Goal: Information Seeking & Learning: Learn about a topic

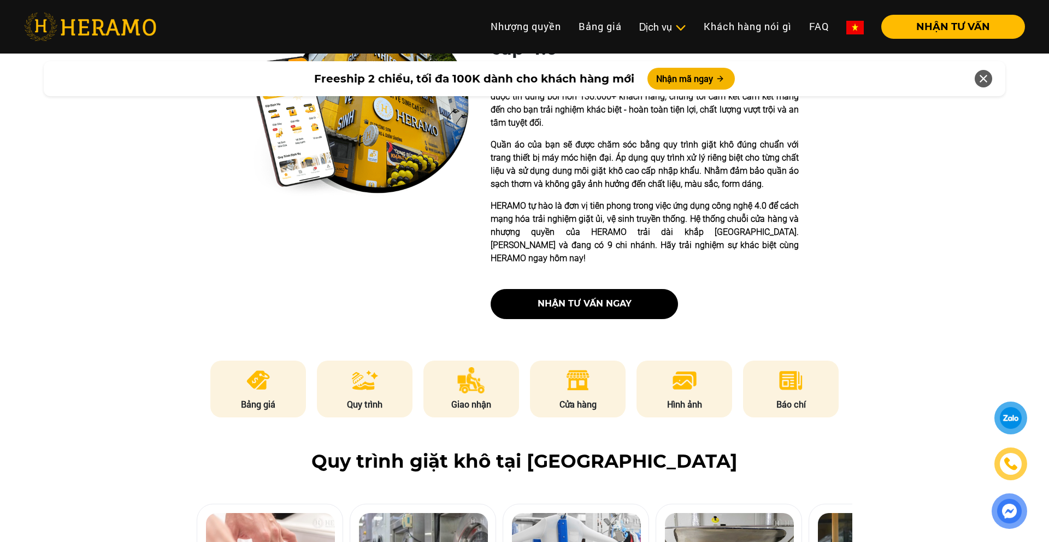
scroll to position [343, 0]
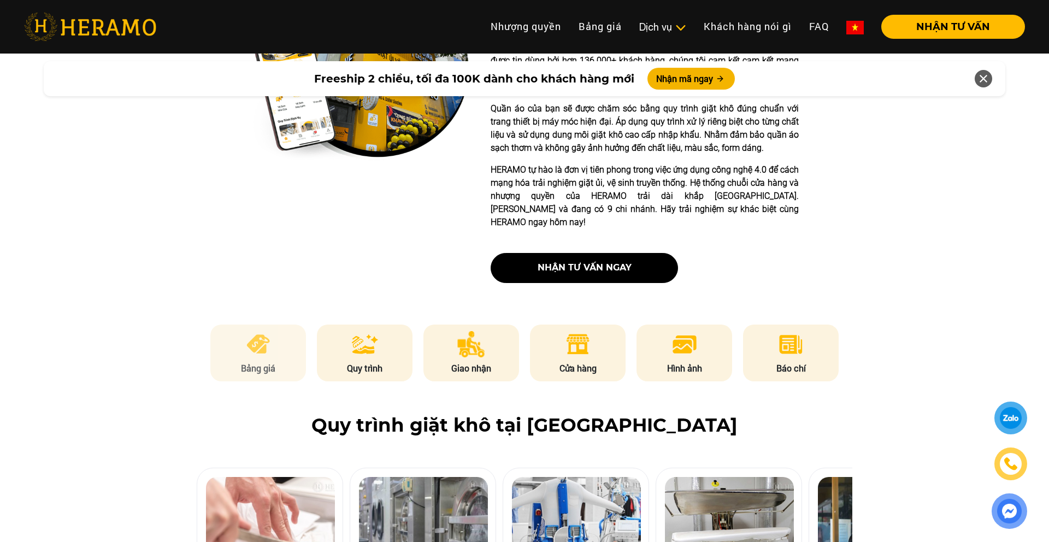
click at [253, 362] on p "Bảng giá" at bounding box center [258, 368] width 96 height 13
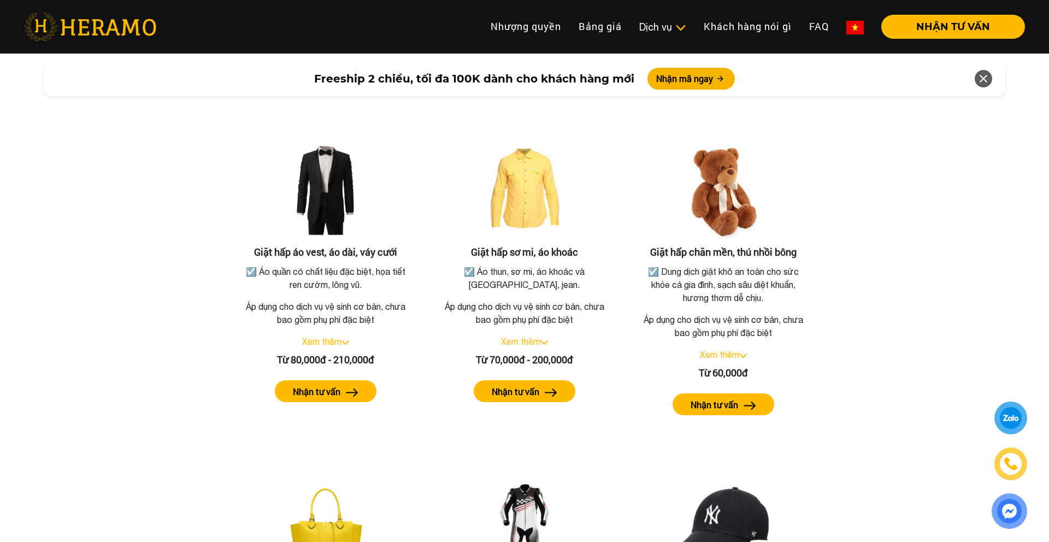
click at [117, 353] on div "Bảng giá dịch vụ giặt hấp Giặt hấp áo vest, áo dài, váy cưới ☑️ Áo quần có chất…" at bounding box center [524, 421] width 1031 height 705
click at [876, 352] on div "Bảng giá dịch vụ giặt hấp Giặt hấp áo vest, áo dài, váy cưới ☑️ Áo quần có chất…" at bounding box center [524, 421] width 1031 height 705
click at [737, 348] on div "Xem thêm" at bounding box center [723, 354] width 173 height 13
click at [737, 350] on link "Xem thêm" at bounding box center [719, 355] width 39 height 10
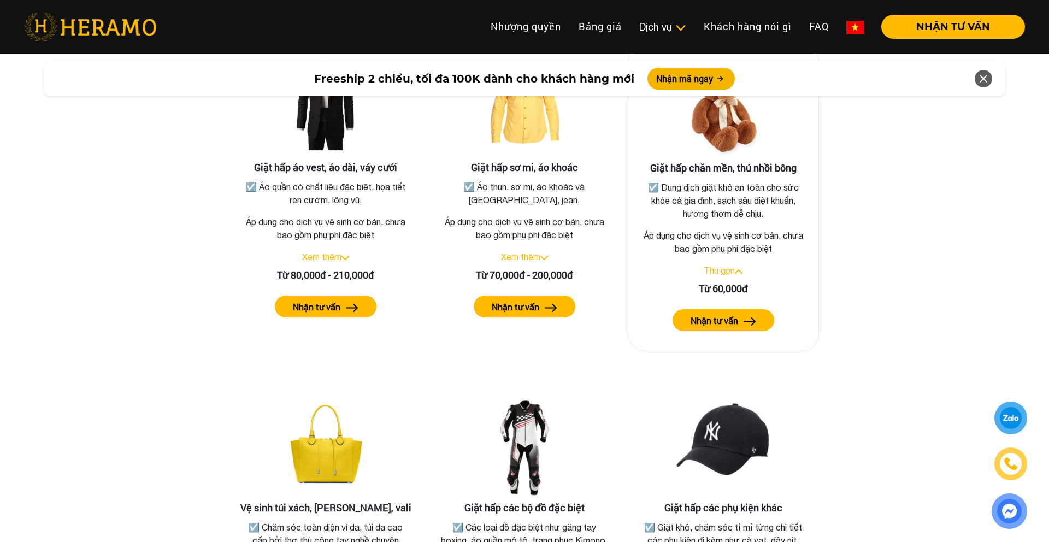
scroll to position [2016, 0]
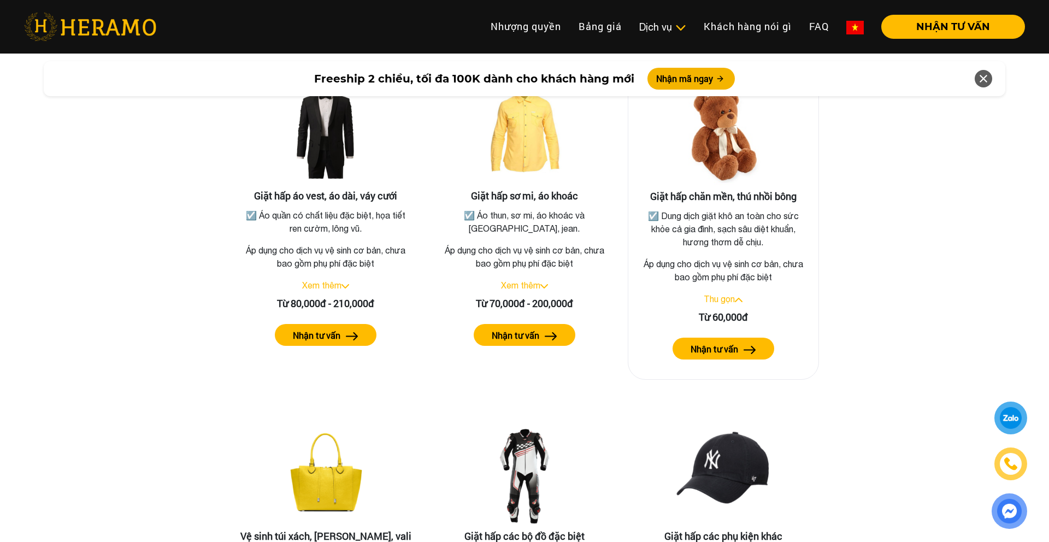
click at [706, 292] on div "Thu gọn" at bounding box center [723, 298] width 173 height 13
drag, startPoint x: 698, startPoint y: 304, endPoint x: 770, endPoint y: 303, distance: 71.6
click at [769, 310] on div "Từ 60,000đ" at bounding box center [723, 317] width 173 height 15
drag, startPoint x: 770, startPoint y: 303, endPoint x: 748, endPoint y: 322, distance: 29.0
click at [770, 310] on div "Từ 60,000đ" at bounding box center [723, 317] width 173 height 15
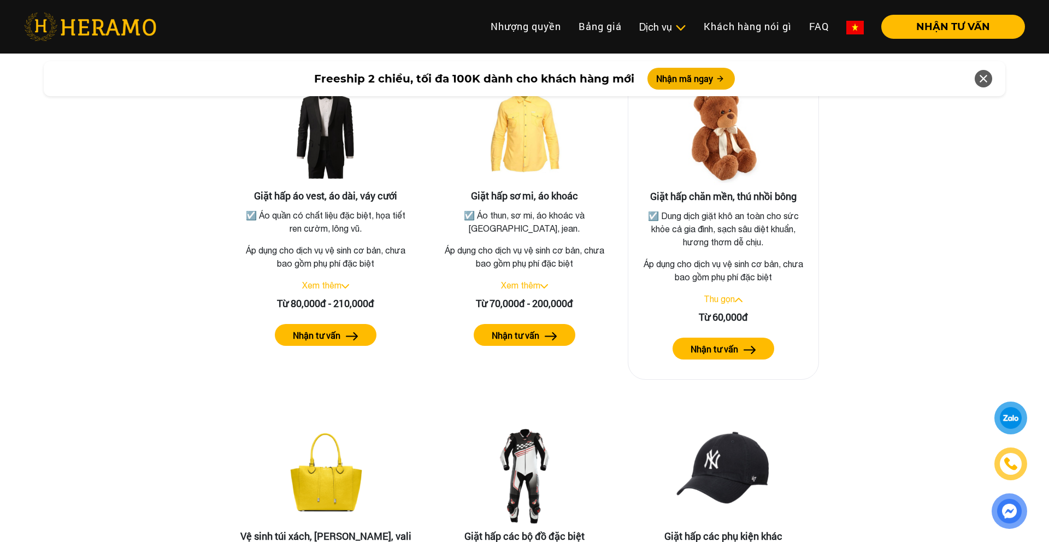
click at [732, 342] on label "Nhận tư vấn" at bounding box center [714, 348] width 48 height 13
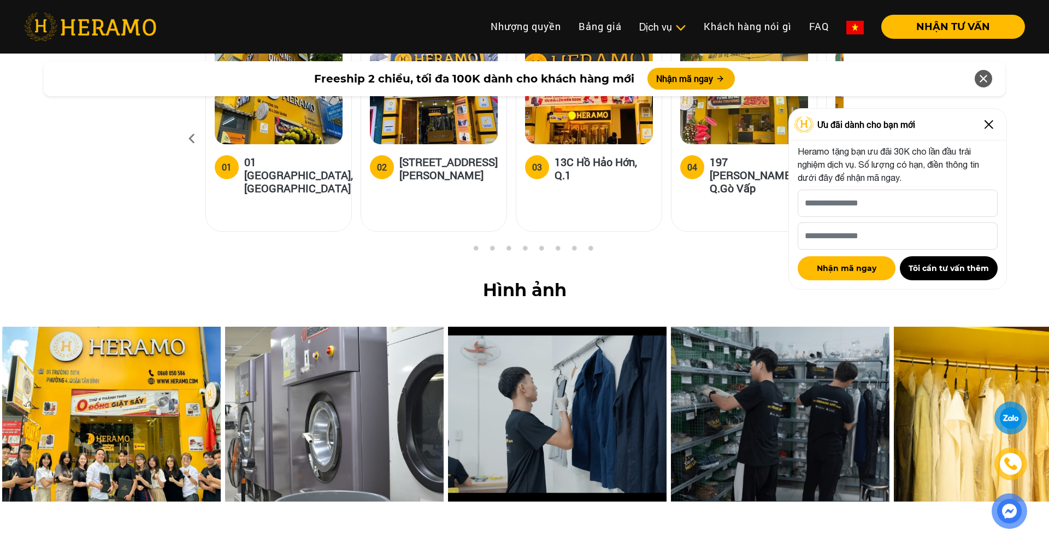
scroll to position [4329, 0]
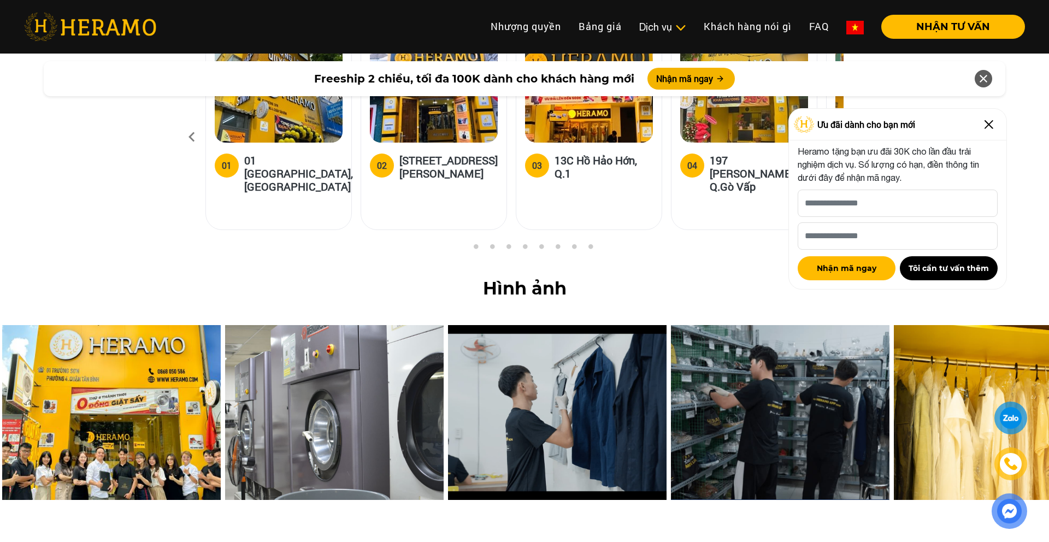
click at [120, 132] on div "Hệ thống 9 cửa hàng tại HCM của HERAMO 01 01 [GEOGRAPHIC_DATA], Q.[GEOGRAPHIC_D…" at bounding box center [524, 113] width 1049 height 259
